Goal: Find specific page/section: Find specific page/section

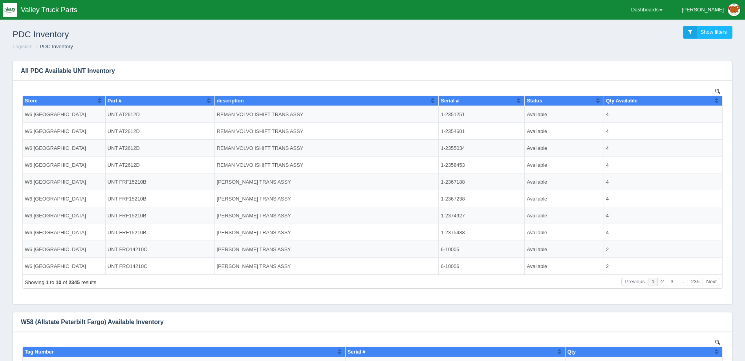
click at [249, 44] on ol "Logistics PDC Inventory" at bounding box center [372, 46] width 732 height 7
click at [659, 13] on link "Dashboards" at bounding box center [646, 10] width 41 height 20
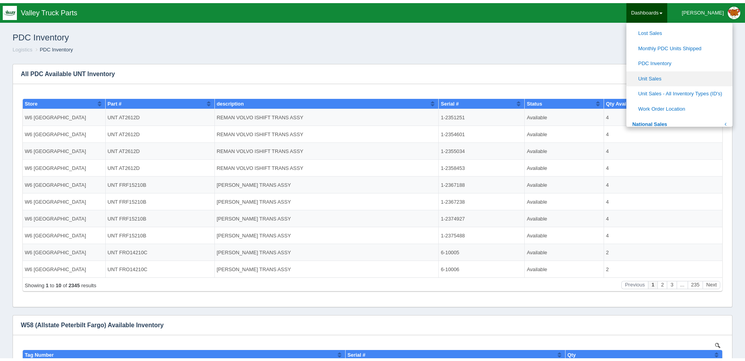
scroll to position [275, 0]
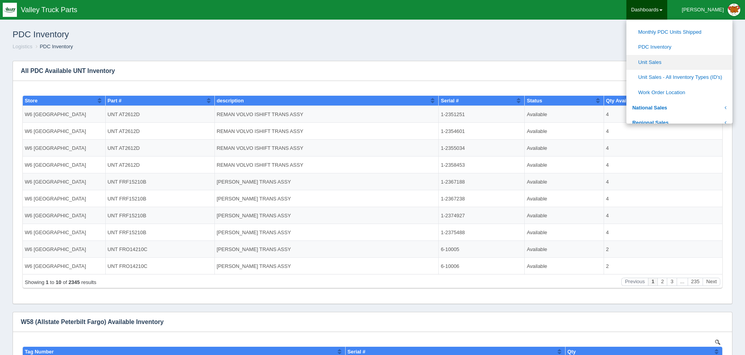
click at [677, 64] on link "Unit Sales" at bounding box center [679, 62] width 106 height 15
click at [444, 45] on ol "Logistics PDC Inventory" at bounding box center [372, 46] width 732 height 7
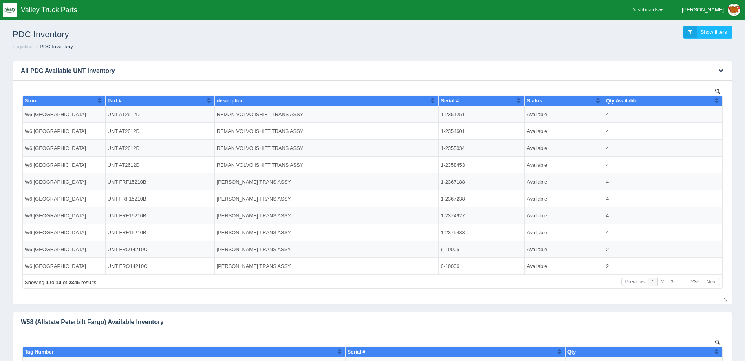
drag, startPoint x: 465, startPoint y: 177, endPoint x: 467, endPoint y: 188, distance: 11.1
click at [467, 185] on td "1-2367188" at bounding box center [482, 181] width 86 height 17
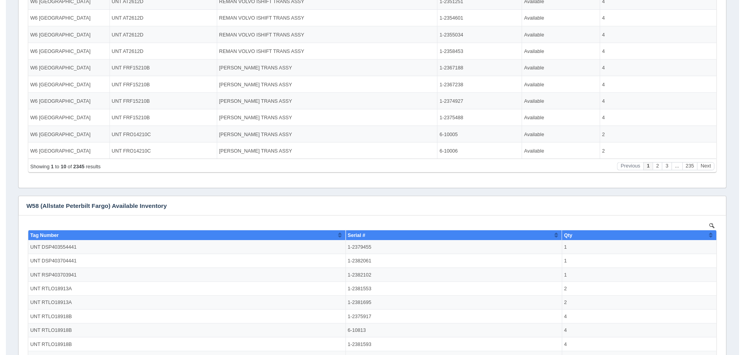
scroll to position [0, 0]
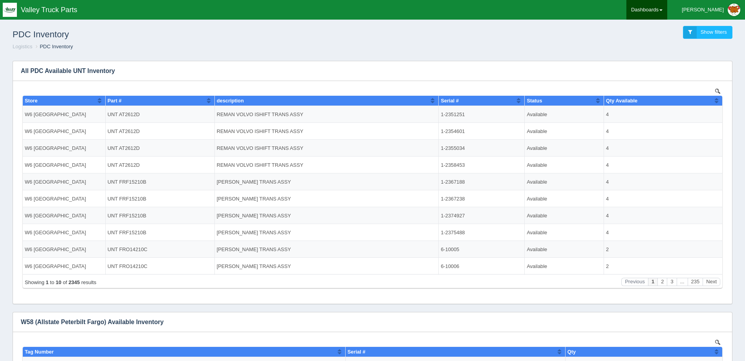
click at [667, 11] on link "Dashboards" at bounding box center [646, 10] width 41 height 20
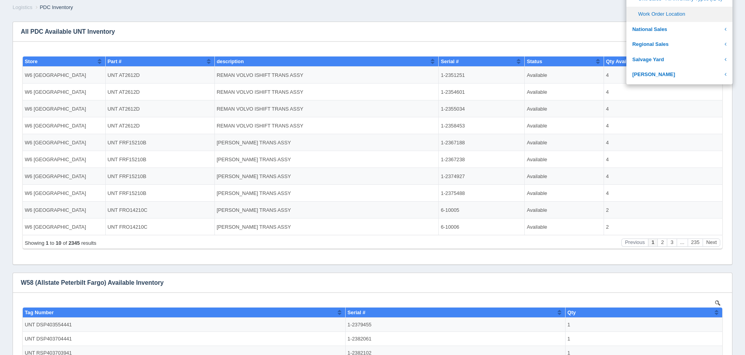
scroll to position [275, 0]
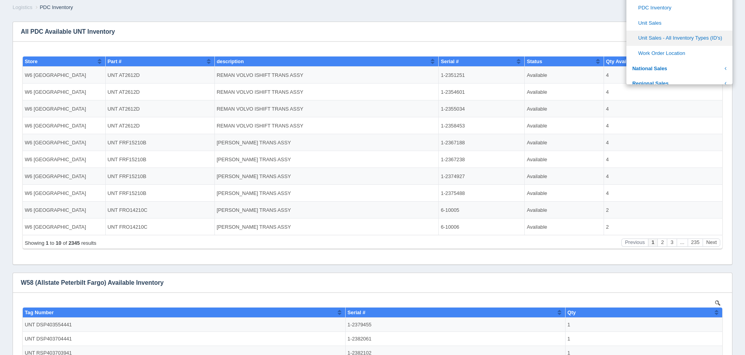
click at [716, 36] on link "Unit Sales - All Inventory Types (ID's)" at bounding box center [679, 38] width 106 height 15
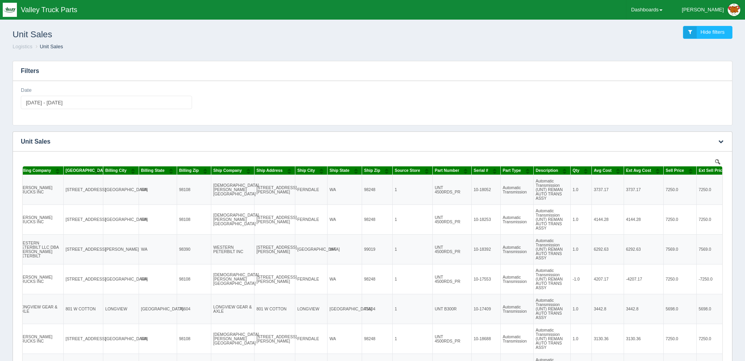
scroll to position [0, 275]
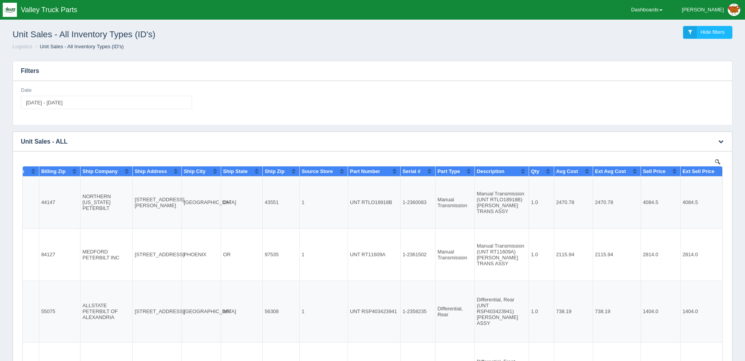
scroll to position [0, 467]
